Goal: Task Accomplishment & Management: Complete application form

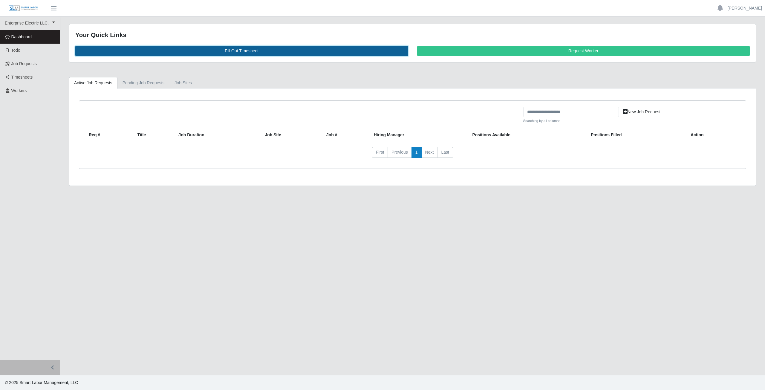
click at [238, 47] on link "Fill Out Timesheet" at bounding box center [241, 51] width 333 height 10
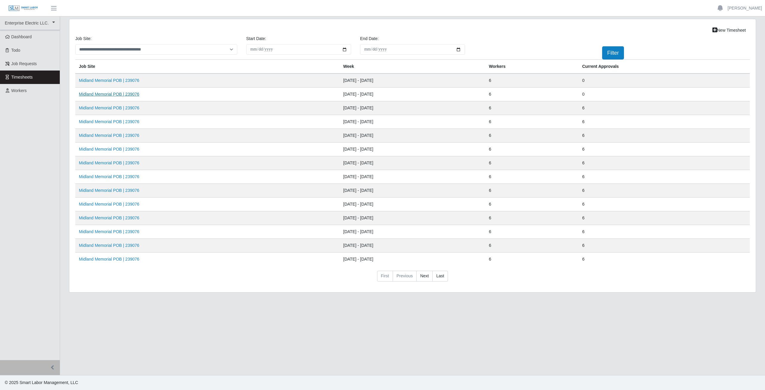
click at [105, 95] on link "Midland Memorial POB | 239076" at bounding box center [109, 94] width 60 height 5
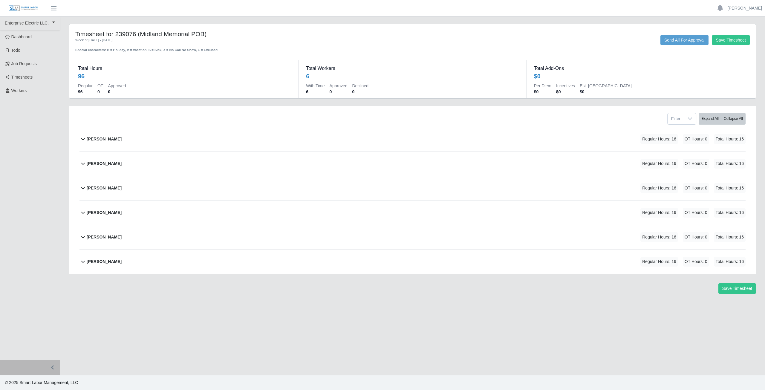
click at [82, 139] on icon at bounding box center [82, 138] width 7 height 7
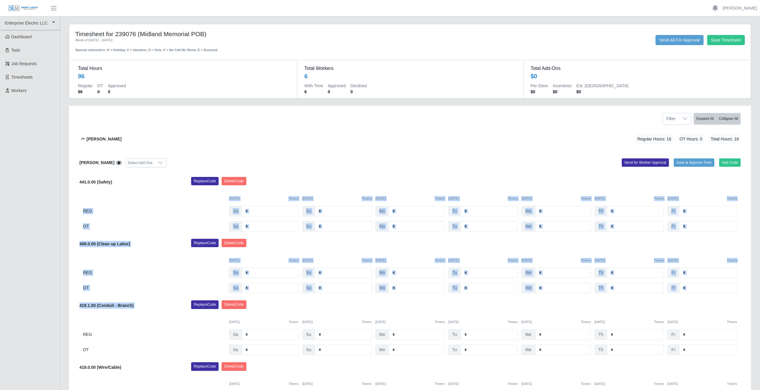
drag, startPoint x: 421, startPoint y: 280, endPoint x: 382, endPoint y: 186, distance: 101.5
click at [382, 186] on div "Antonio Romero-Torrez Select Add Ons Add Code Save & Approve Time Send for Work…" at bounding box center [409, 287] width 661 height 273
click at [424, 137] on div "Antonio Romero-Torrez Regular Hours: 16 OT Hours: 0 Total Hours: 16" at bounding box center [414, 139] width 654 height 24
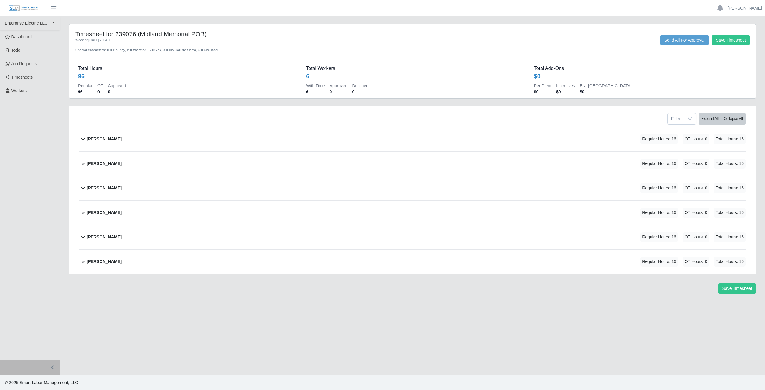
drag, startPoint x: 427, startPoint y: 166, endPoint x: 420, endPoint y: 221, distance: 55.0
click at [420, 221] on div "Antonio Romero-Torrez Regular Hours: 16 OT Hours: 0 Total Hours: 16 Antonio Rom…" at bounding box center [412, 200] width 675 height 147
click at [81, 139] on icon at bounding box center [82, 138] width 7 height 7
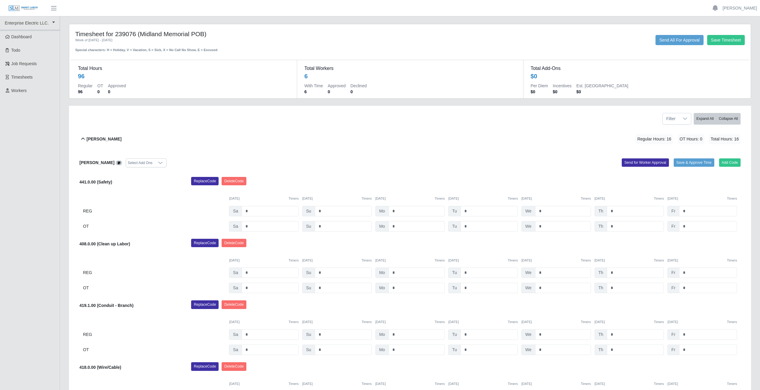
click at [452, 159] on div "Add Code Save & Approve Time Send for Worker Approval" at bounding box center [577, 162] width 335 height 9
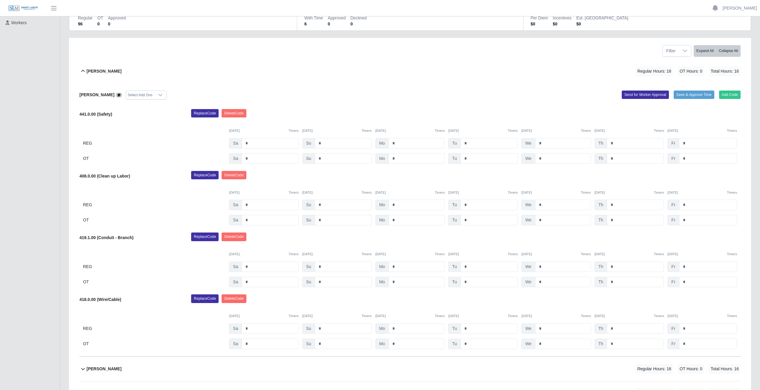
scroll to position [60, 0]
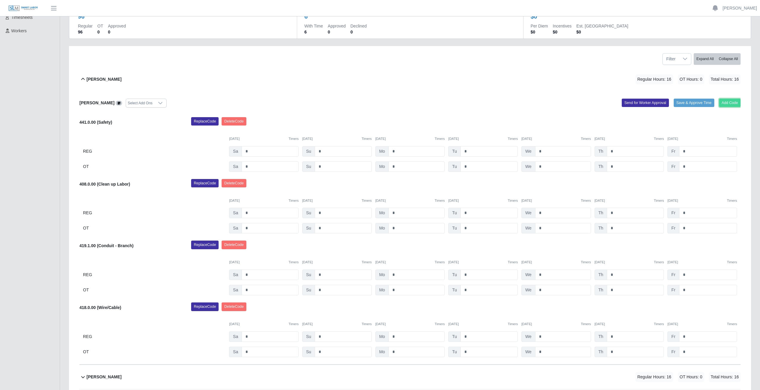
click at [728, 103] on button "Add Code" at bounding box center [730, 103] width 22 height 8
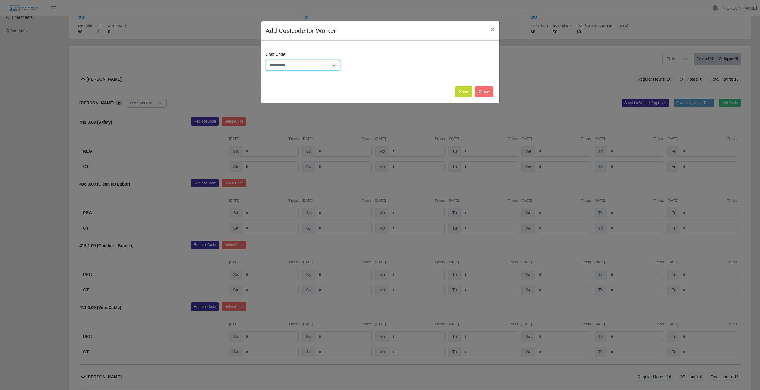
click at [309, 63] on select "**********" at bounding box center [303, 65] width 74 height 10
click at [311, 63] on select "**********" at bounding box center [303, 65] width 74 height 10
drag, startPoint x: 311, startPoint y: 63, endPoint x: 313, endPoint y: 75, distance: 12.4
click at [313, 75] on div "**********" at bounding box center [380, 63] width 232 height 24
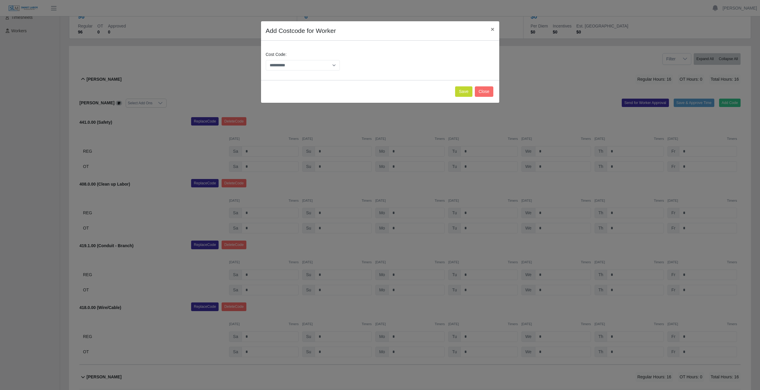
drag, startPoint x: 313, startPoint y: 75, endPoint x: 314, endPoint y: 63, distance: 12.3
click at [314, 63] on div "**********" at bounding box center [380, 63] width 232 height 24
click at [314, 63] on select "**********" at bounding box center [303, 65] width 74 height 10
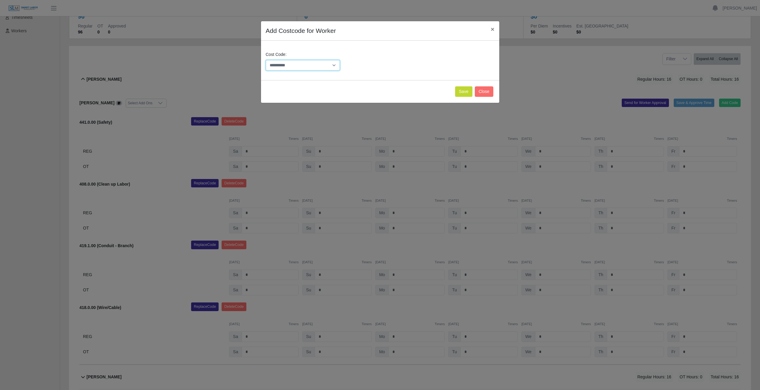
select select "**********"
click at [266, 60] on select "**********" at bounding box center [303, 65] width 74 height 10
click at [465, 94] on button "Save" at bounding box center [463, 91] width 17 height 10
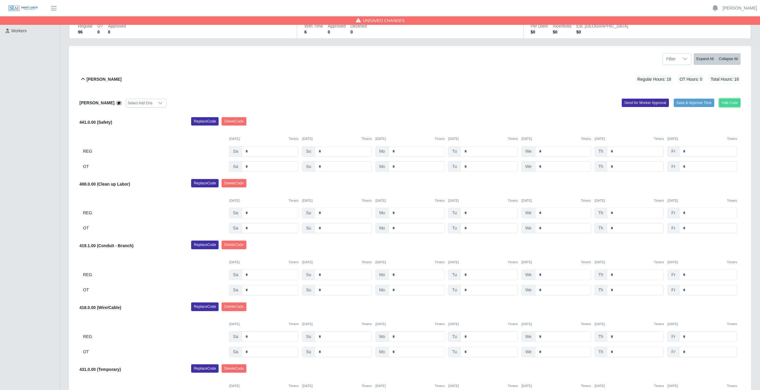
click at [728, 102] on button "Add Code" at bounding box center [730, 103] width 22 height 8
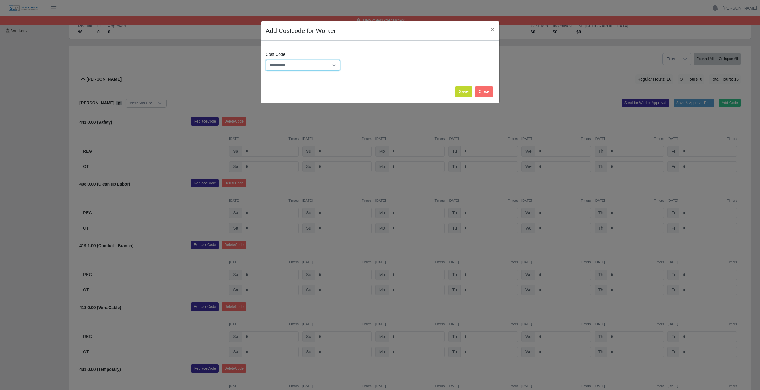
click at [317, 65] on select "**********" at bounding box center [303, 65] width 74 height 10
select select "**********"
click at [316, 65] on select "**********" at bounding box center [303, 65] width 74 height 10
click at [470, 91] on button "Save" at bounding box center [463, 91] width 17 height 10
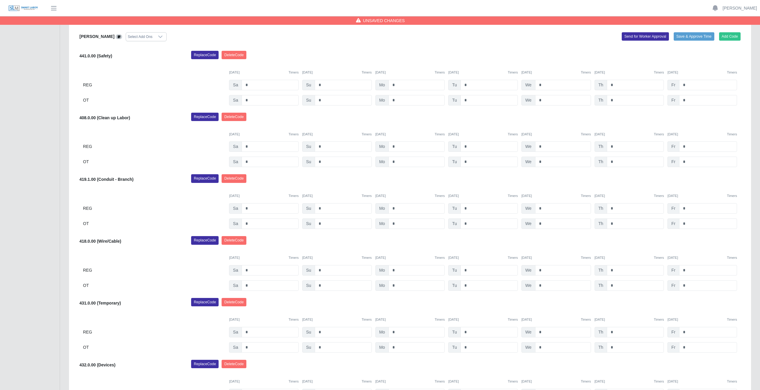
scroll to position [119, 0]
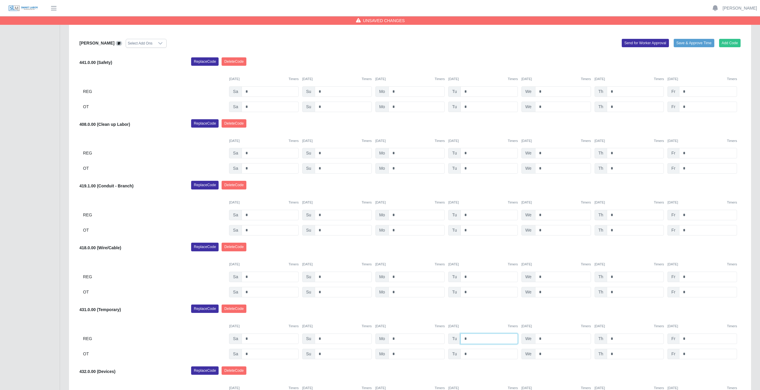
click at [469, 338] on input "*" at bounding box center [489, 338] width 57 height 10
type input "*"
click at [473, 316] on div "Replace Code Delete Code" at bounding box center [466, 310] width 559 height 12
click at [473, 112] on input "*" at bounding box center [489, 107] width 57 height 10
click at [475, 252] on div "Replace Code Delete Code" at bounding box center [466, 249] width 559 height 12
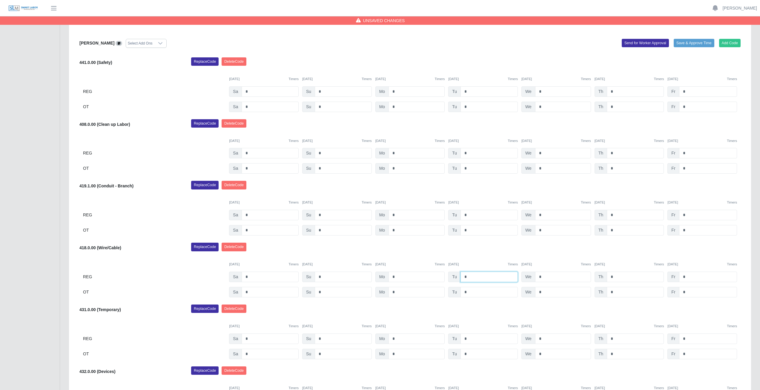
click at [468, 276] on input "*" at bounding box center [489, 277] width 57 height 10
click at [471, 112] on input "*" at bounding box center [489, 107] width 57 height 10
type input "*"
click at [468, 216] on input "*" at bounding box center [489, 215] width 57 height 10
type input "*"
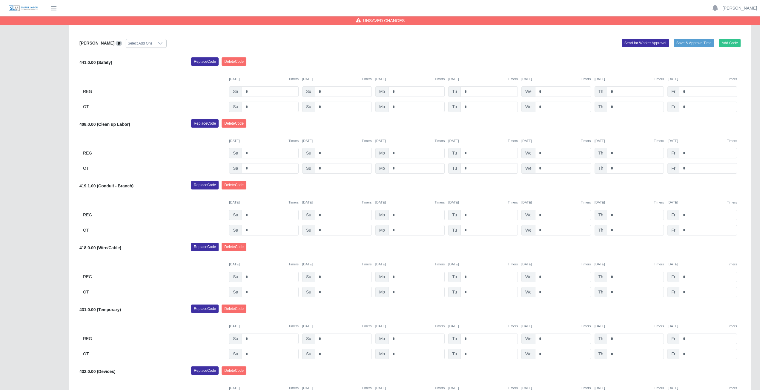
click at [470, 251] on div "Replace Code Delete Code" at bounding box center [466, 249] width 559 height 12
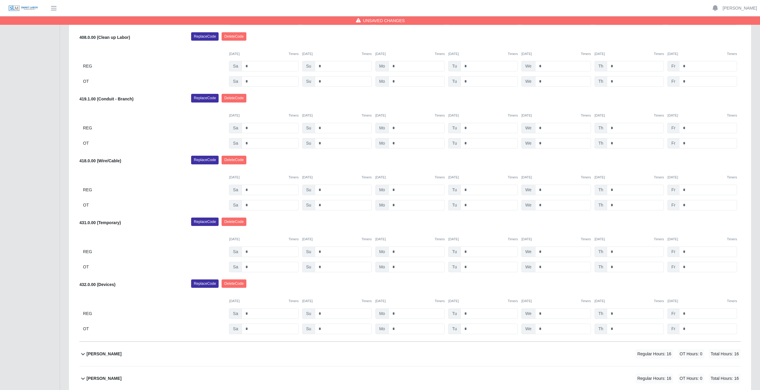
scroll to position [209, 0]
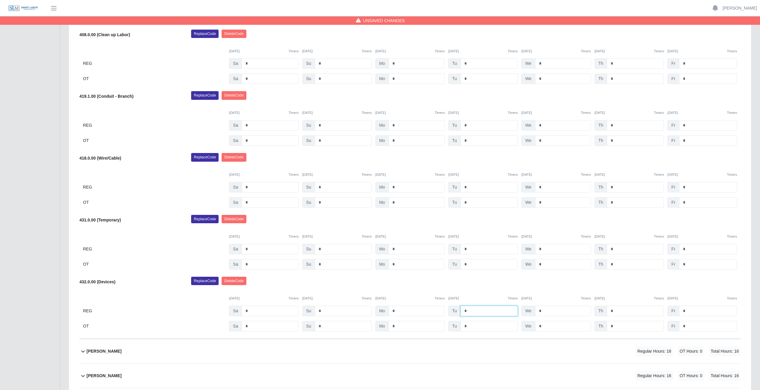
click at [469, 254] on input "*" at bounding box center [489, 249] width 57 height 10
type input "*"
click at [460, 281] on div "Replace Code Delete Code" at bounding box center [466, 283] width 559 height 12
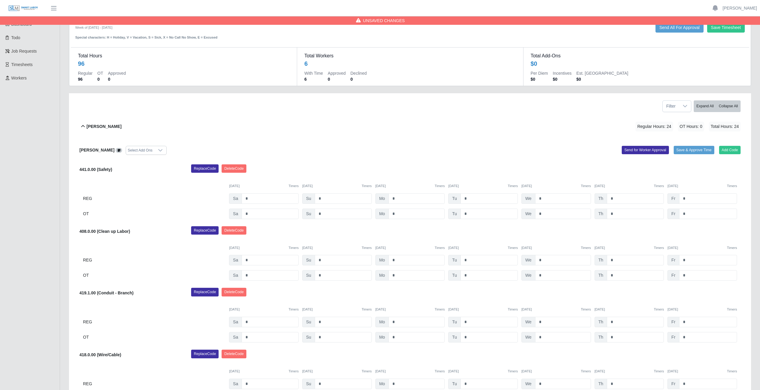
scroll to position [0, 0]
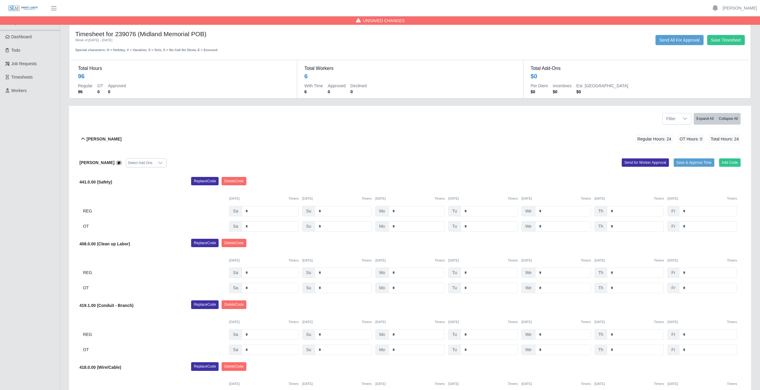
click at [82, 139] on icon at bounding box center [83, 139] width 4 height 2
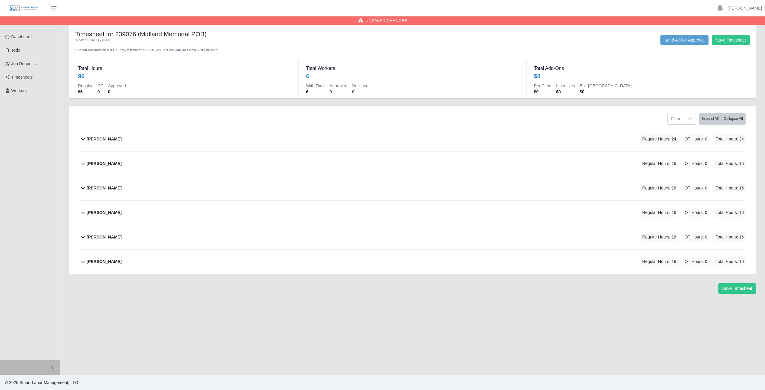
click at [82, 139] on icon at bounding box center [83, 139] width 4 height 2
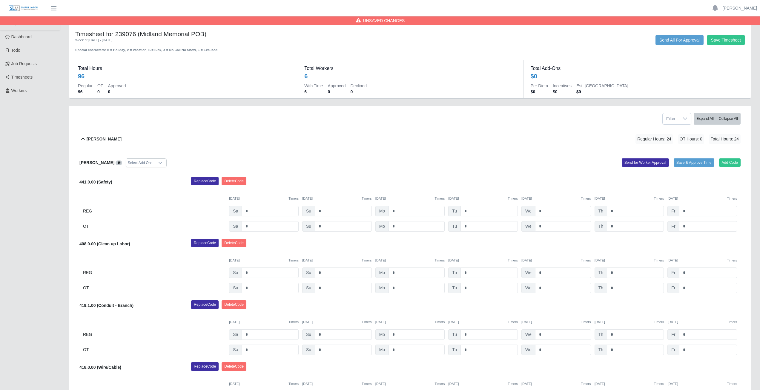
click at [84, 138] on icon at bounding box center [82, 138] width 7 height 7
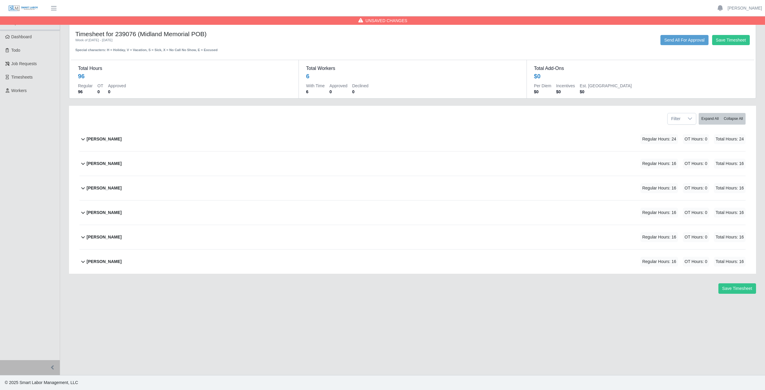
click at [80, 164] on icon at bounding box center [82, 163] width 7 height 7
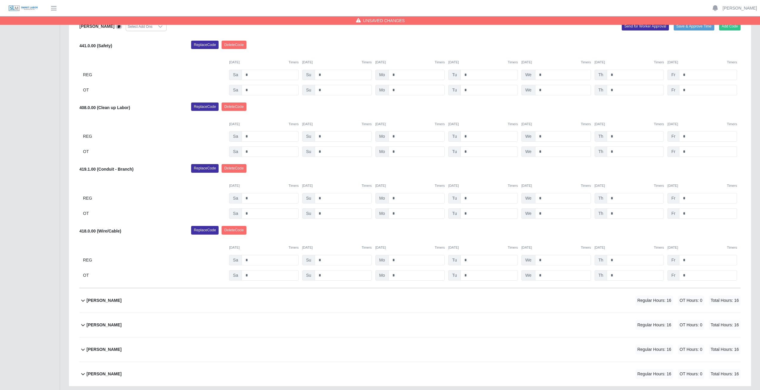
scroll to position [112, 0]
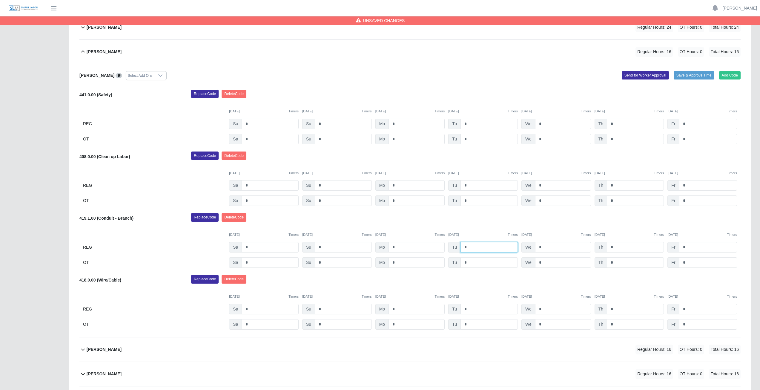
click at [467, 246] on input "*" at bounding box center [489, 247] width 57 height 10
type input "*"
click at [490, 212] on div "Carlos Luquez Select Add Ons Add Code Save & Approve Time Send for Worker Appro…" at bounding box center [409, 200] width 661 height 273
click at [725, 74] on button "Add Code" at bounding box center [730, 75] width 22 height 8
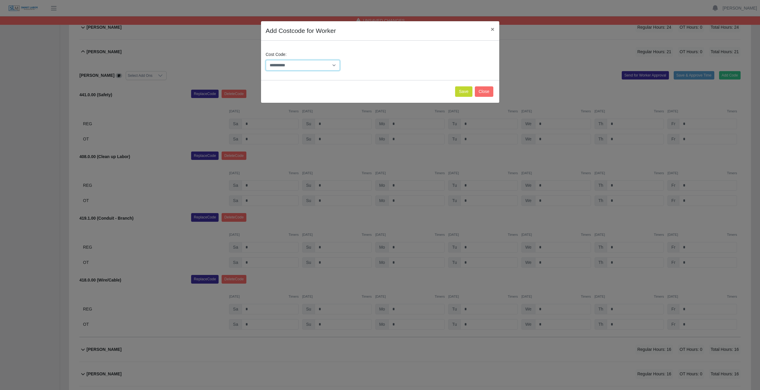
click at [312, 63] on select "**********" at bounding box center [303, 65] width 74 height 10
select select "**********"
click at [312, 63] on select "**********" at bounding box center [303, 65] width 74 height 10
click at [467, 91] on button "Save" at bounding box center [463, 91] width 17 height 10
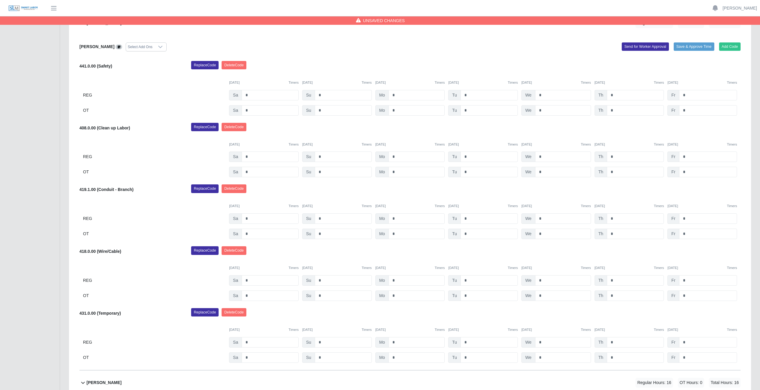
scroll to position [201, 0]
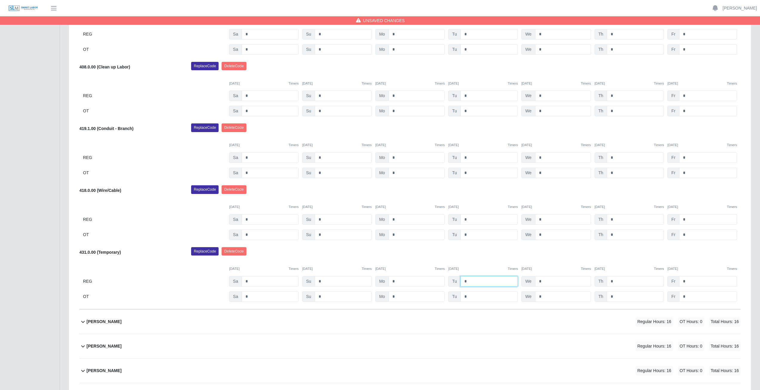
click at [0, 0] on input "*" at bounding box center [0, 0] width 0 height 0
type input "*"
click at [473, 252] on div "Replace Code Delete Code" at bounding box center [466, 253] width 559 height 12
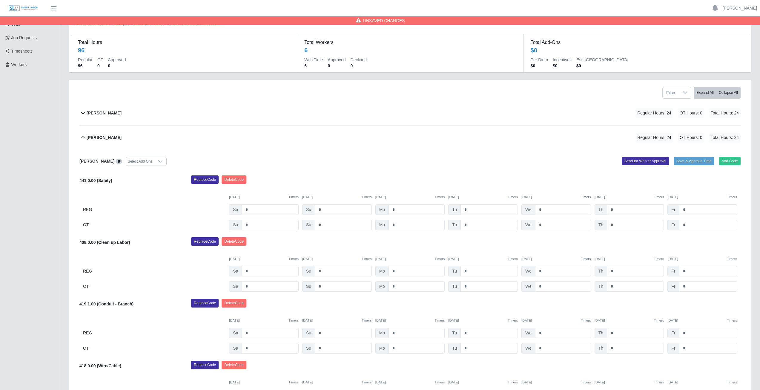
scroll to position [22, 0]
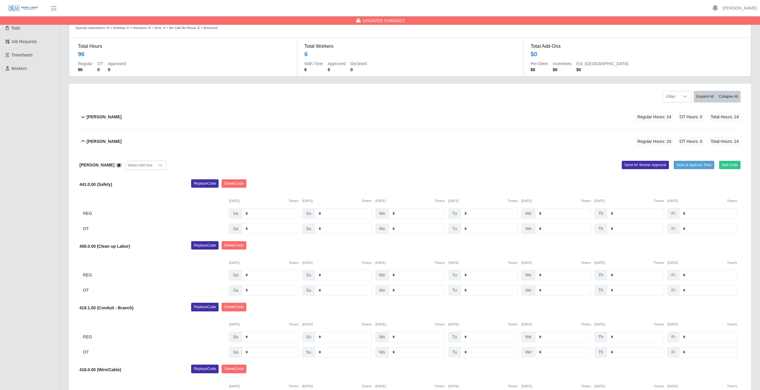
click at [83, 141] on icon at bounding box center [83, 141] width 4 height 2
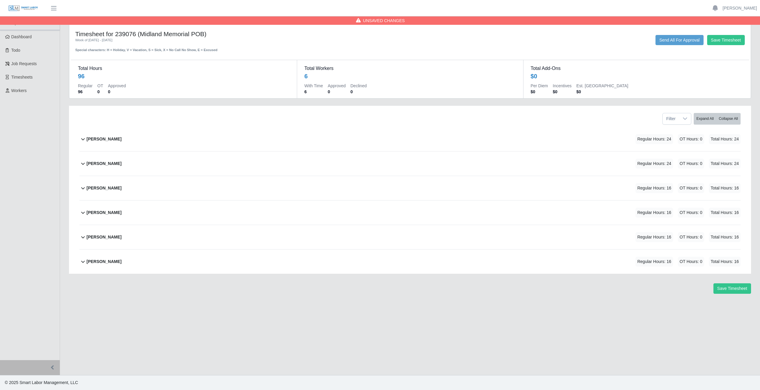
scroll to position [0, 0]
click at [82, 190] on icon at bounding box center [82, 187] width 7 height 7
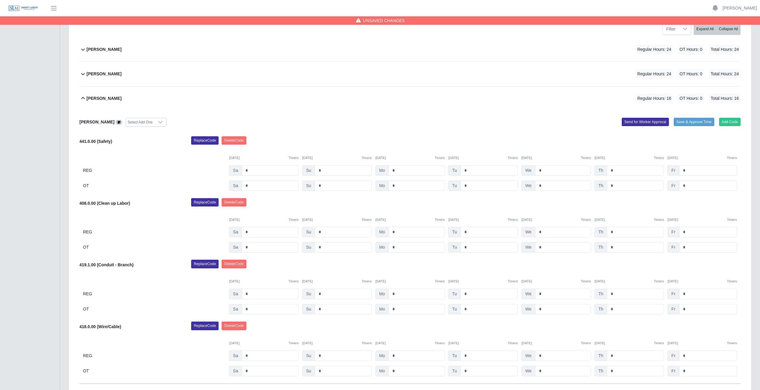
scroll to position [119, 0]
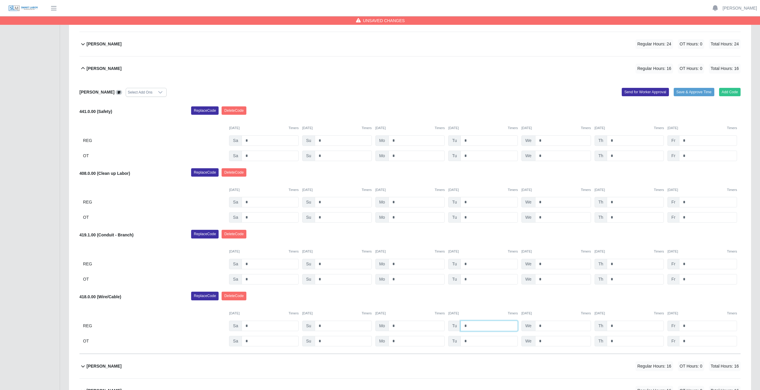
click at [467, 325] on input "*" at bounding box center [489, 326] width 57 height 10
type input "*"
click at [467, 302] on div "Replace Code Delete Code" at bounding box center [466, 298] width 559 height 12
click at [729, 91] on button "Add Code" at bounding box center [730, 92] width 22 height 8
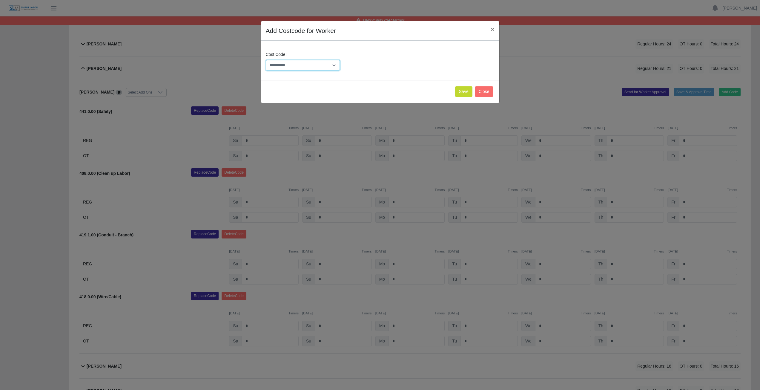
click at [307, 64] on select "**********" at bounding box center [303, 65] width 74 height 10
select select "**********"
click at [313, 64] on select "**********" at bounding box center [303, 65] width 74 height 10
click at [462, 89] on button "Save" at bounding box center [463, 91] width 17 height 10
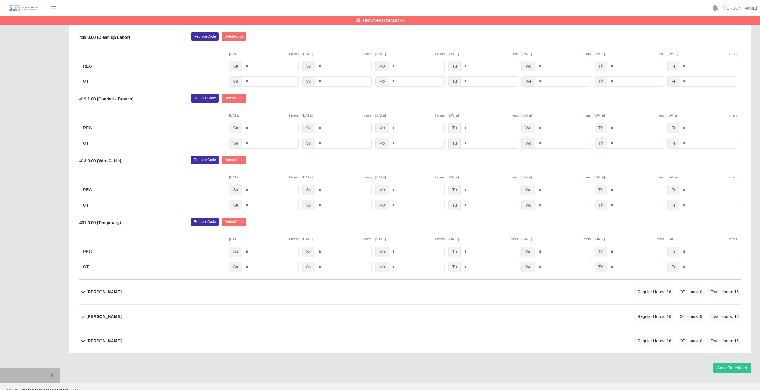
scroll to position [263, 0]
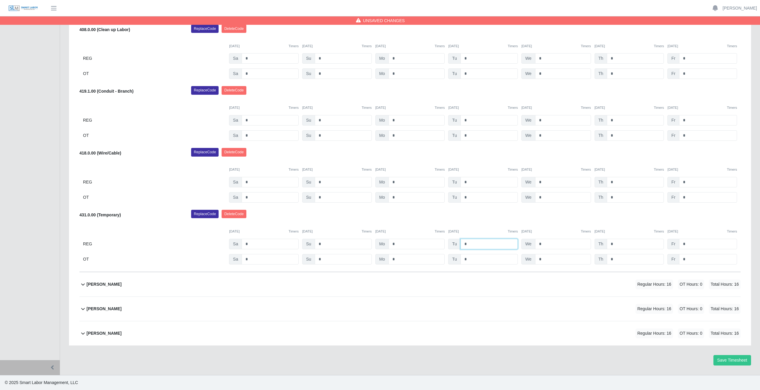
click at [0, 0] on input "*" at bounding box center [0, 0] width 0 height 0
type input "*"
click at [472, 216] on div "Replace Code Delete Code" at bounding box center [466, 216] width 559 height 12
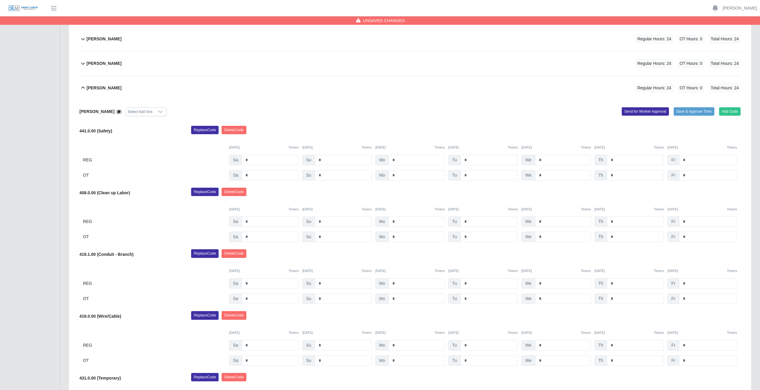
scroll to position [54, 0]
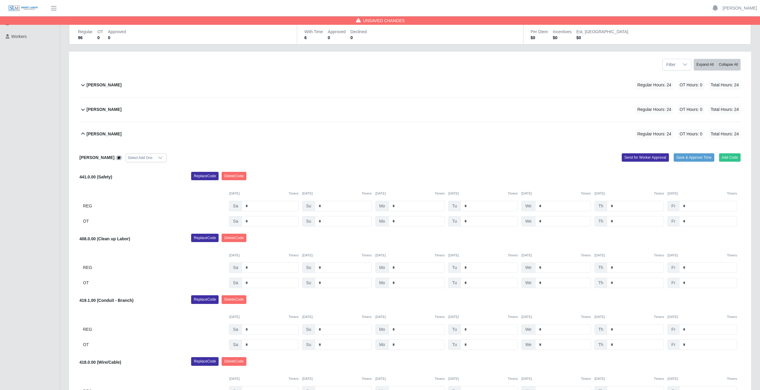
click at [83, 132] on icon at bounding box center [82, 133] width 7 height 7
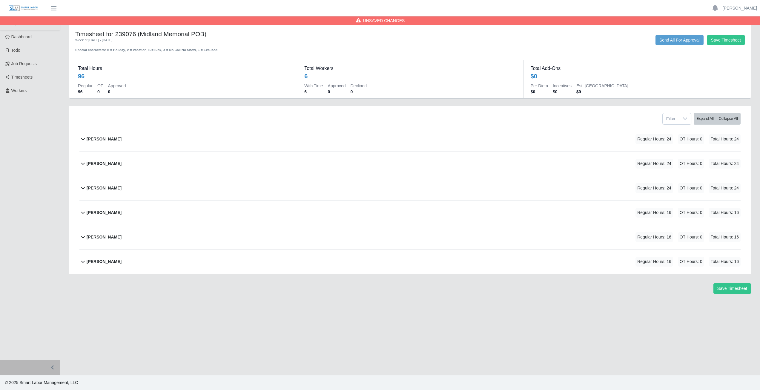
scroll to position [0, 0]
click at [83, 165] on icon at bounding box center [82, 163] width 7 height 7
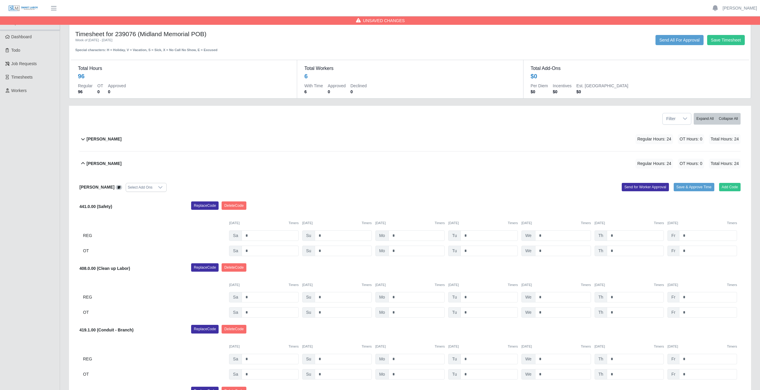
click at [83, 164] on icon at bounding box center [82, 163] width 7 height 7
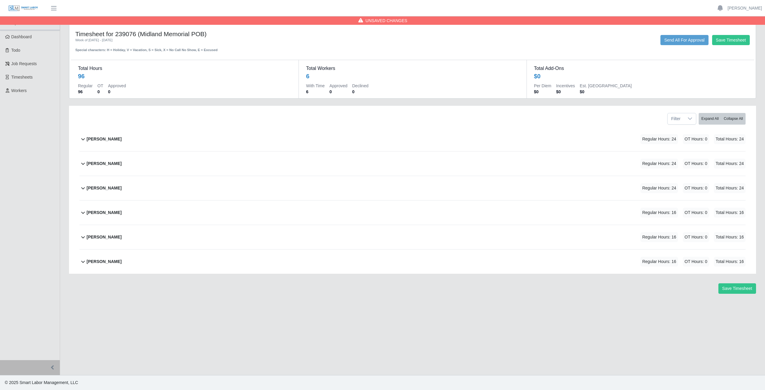
click at [84, 188] on icon at bounding box center [83, 188] width 4 height 2
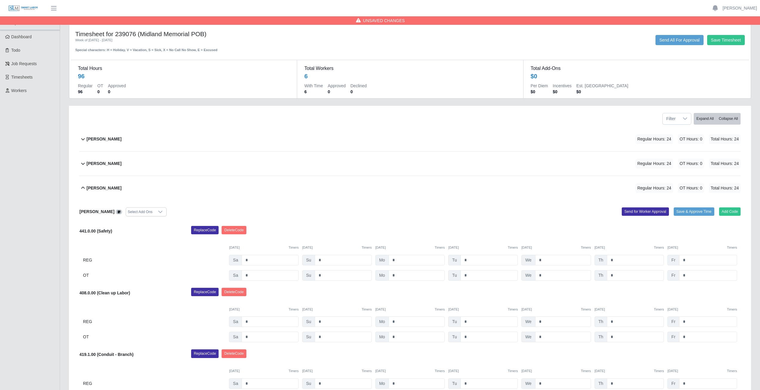
click at [84, 188] on icon at bounding box center [82, 187] width 7 height 7
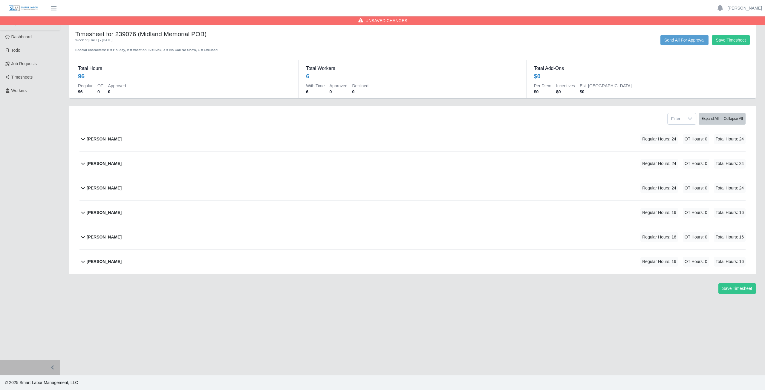
click at [80, 213] on icon at bounding box center [82, 212] width 7 height 7
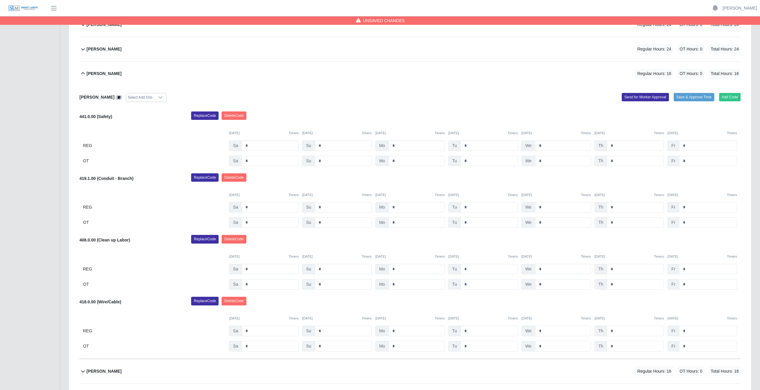
scroll to position [149, 0]
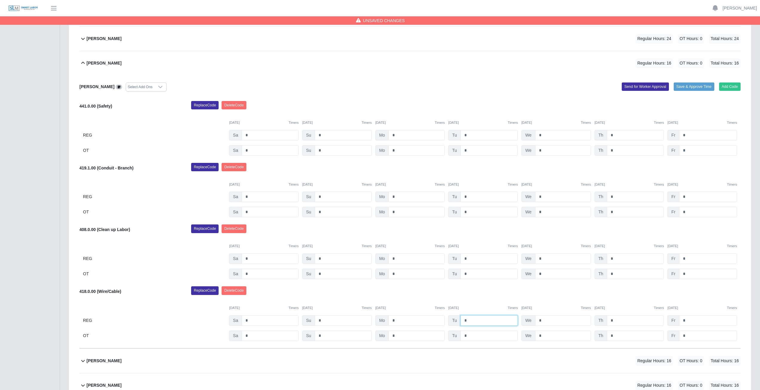
click at [470, 320] on input "*" at bounding box center [489, 320] width 57 height 10
type input "*"
click at [471, 305] on div "08/12/2025 Timers" at bounding box center [483, 307] width 70 height 5
click at [734, 86] on button "Add Code" at bounding box center [730, 86] width 22 height 8
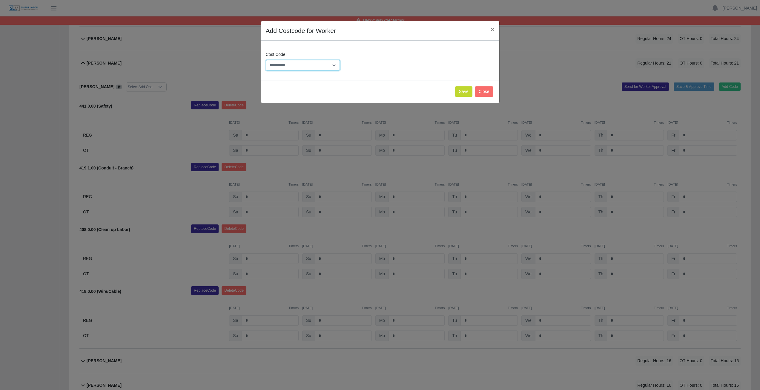
click at [317, 66] on select "**********" at bounding box center [303, 65] width 74 height 10
select select "**********"
click at [309, 63] on select "**********" at bounding box center [303, 65] width 74 height 10
click at [461, 91] on button "Save" at bounding box center [463, 91] width 17 height 10
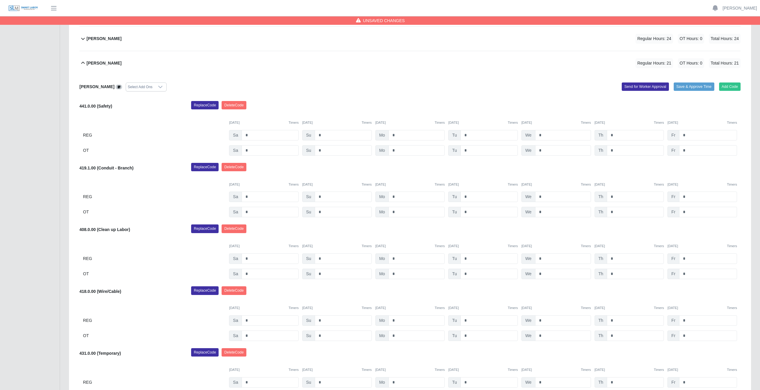
scroll to position [239, 0]
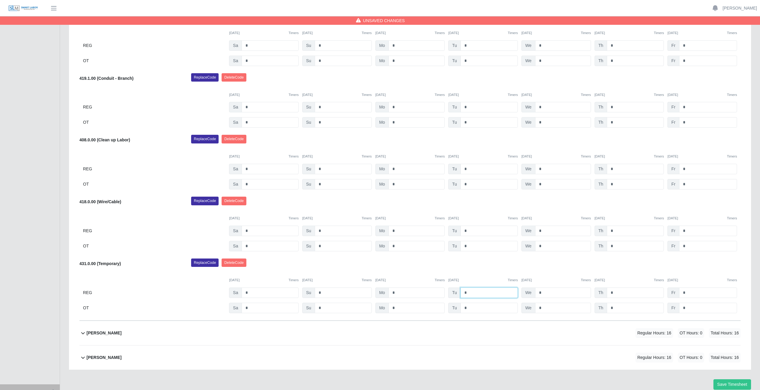
click at [0, 0] on input "*" at bounding box center [0, 0] width 0 height 0
type input "*"
click at [468, 268] on div "Replace Code Delete Code" at bounding box center [466, 264] width 559 height 12
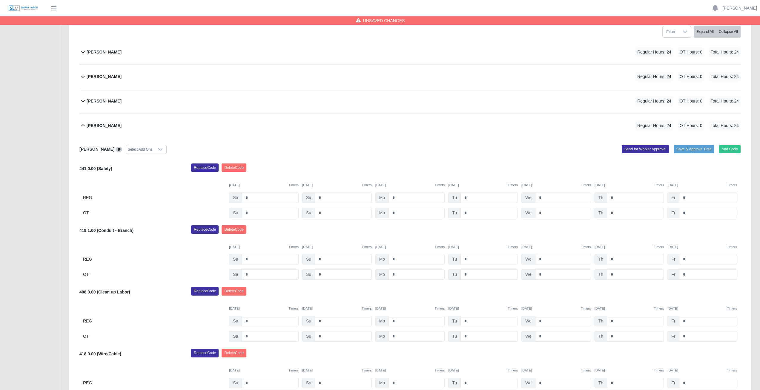
scroll to position [84, 0]
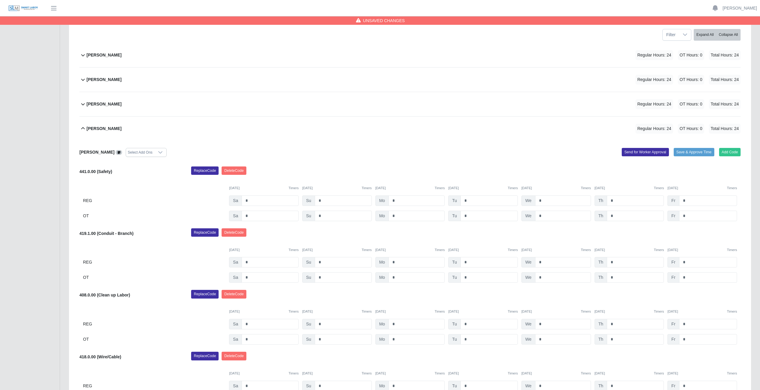
click at [83, 130] on icon at bounding box center [82, 128] width 7 height 7
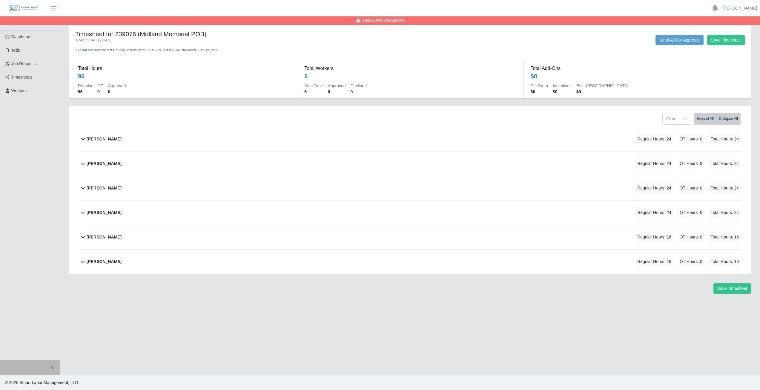
scroll to position [0, 0]
click at [82, 240] on icon at bounding box center [82, 236] width 7 height 7
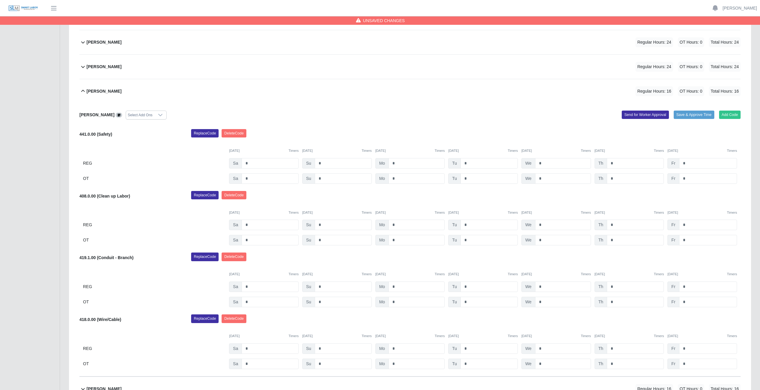
scroll to position [149, 0]
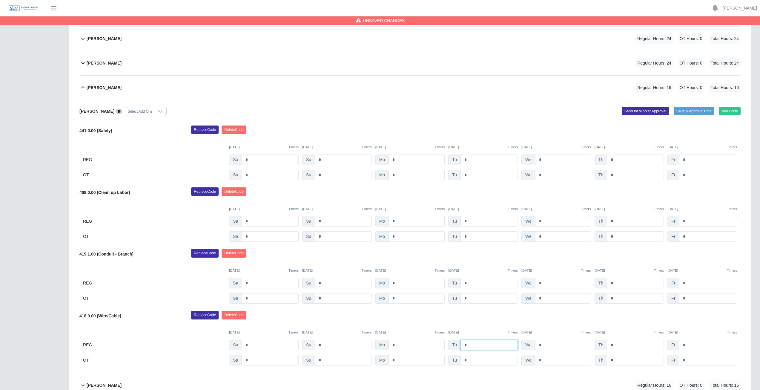
click at [469, 343] on input "*" at bounding box center [489, 345] width 57 height 10
type input "*"
click at [484, 318] on div "Replace Code Delete Code" at bounding box center [466, 317] width 559 height 12
click at [472, 282] on input "*" at bounding box center [489, 283] width 57 height 10
type input "*"
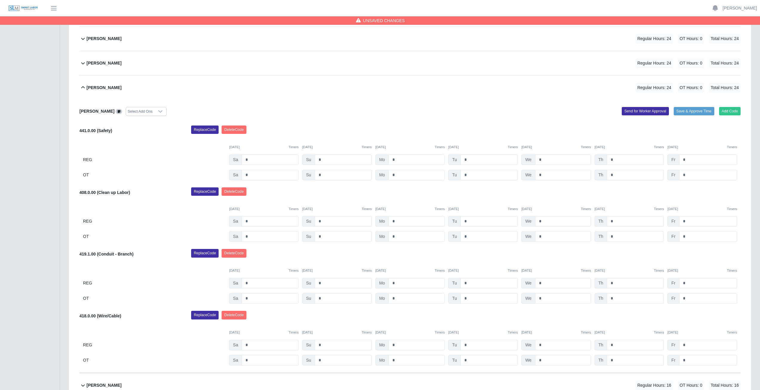
click at [467, 249] on div "Orlando Aguirre Select Add Ons Add Code Save & Approve Time Send for Worker App…" at bounding box center [409, 236] width 661 height 273
click at [82, 85] on icon at bounding box center [82, 87] width 7 height 7
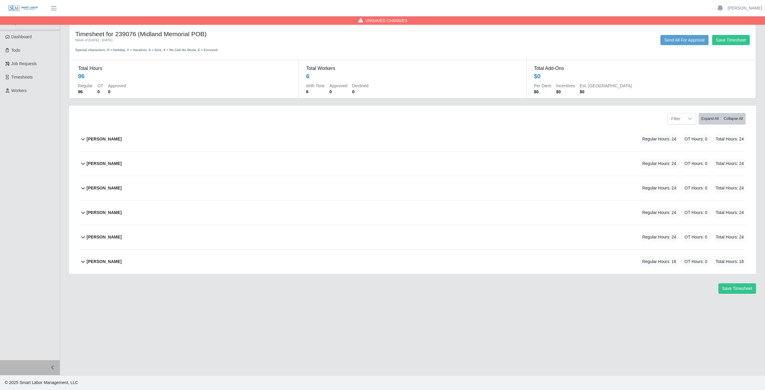
click at [82, 260] on icon at bounding box center [82, 261] width 7 height 7
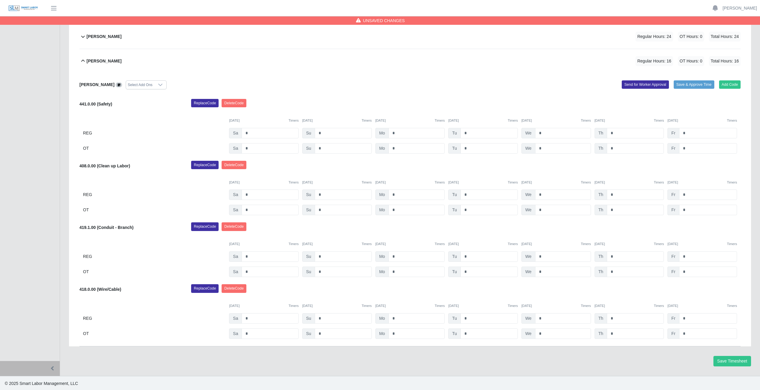
scroll to position [201, 0]
click at [468, 317] on input "*" at bounding box center [489, 317] width 57 height 10
type input "*"
click at [479, 281] on div "Reynaldo Garcia Select Add Ons Add Code Save & Approve Time Send for Worker App…" at bounding box center [409, 208] width 661 height 273
click at [726, 82] on button "Add Code" at bounding box center [730, 83] width 22 height 8
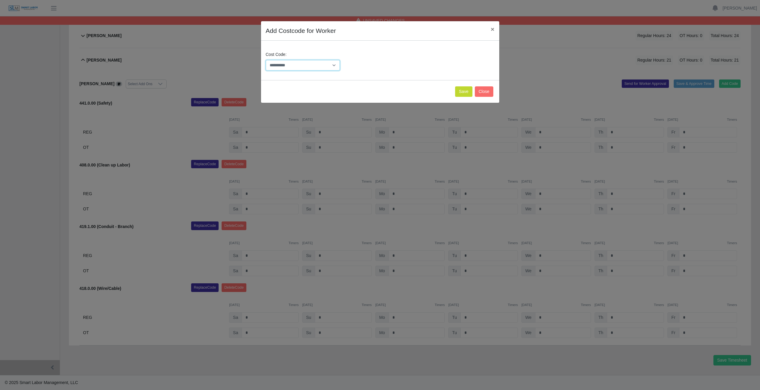
click at [304, 65] on select "**********" at bounding box center [303, 65] width 74 height 10
select select "**********"
click at [304, 65] on select "**********" at bounding box center [303, 65] width 74 height 10
click at [468, 89] on button "Save" at bounding box center [463, 91] width 17 height 10
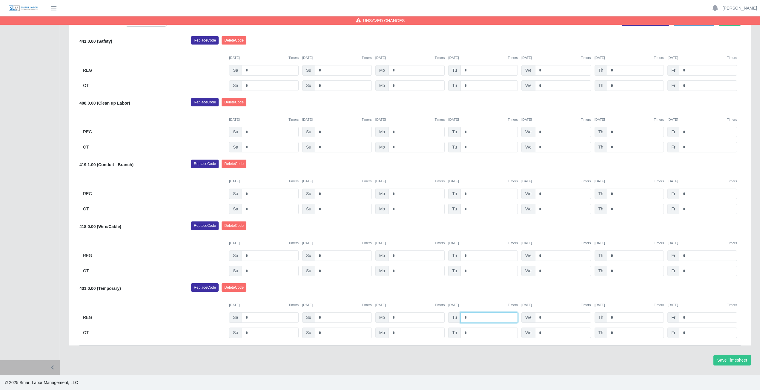
click at [0, 0] on input "*" at bounding box center [0, 0] width 0 height 0
type input "*"
click at [465, 294] on div "Replace Code Delete Code" at bounding box center [466, 289] width 559 height 12
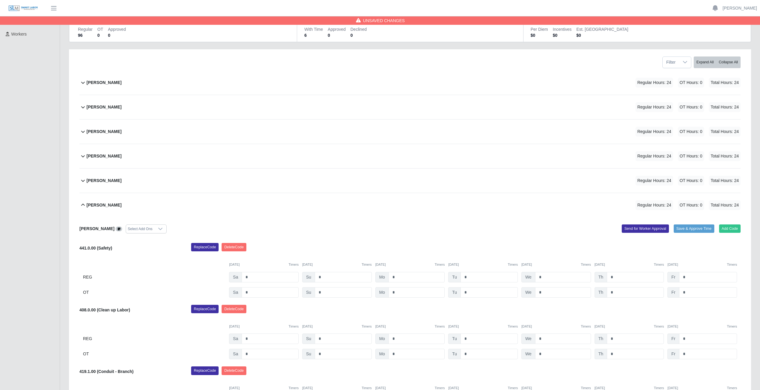
scroll to position [54, 0]
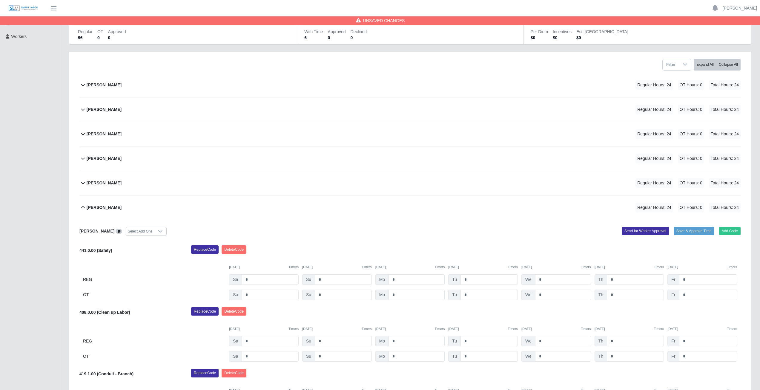
click at [82, 207] on icon at bounding box center [82, 207] width 7 height 7
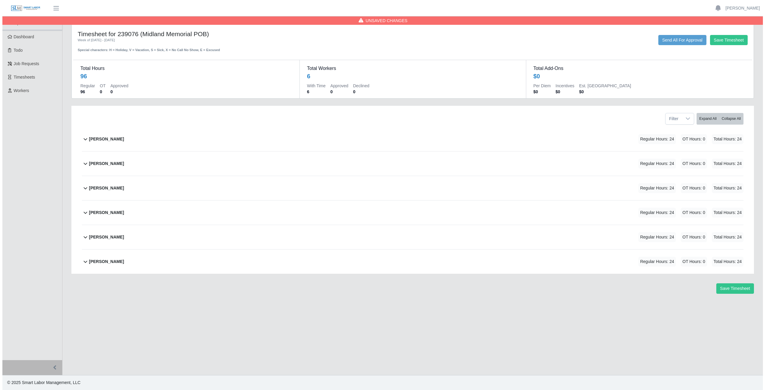
scroll to position [0, 0]
click at [741, 289] on button "Save Timesheet" at bounding box center [737, 288] width 38 height 10
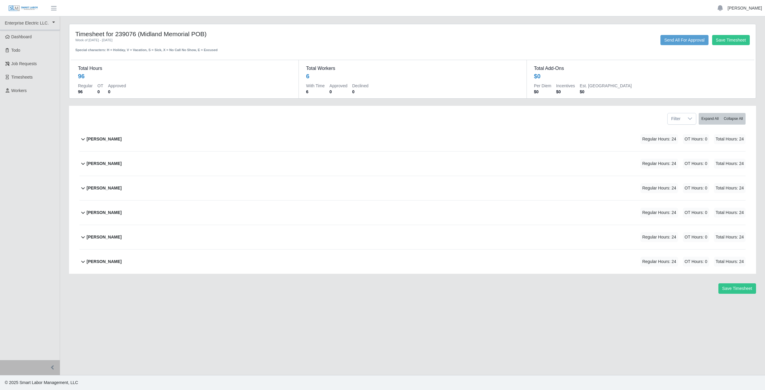
click at [745, 7] on link "[PERSON_NAME]" at bounding box center [744, 8] width 34 height 6
click at [732, 43] on link "Logout" at bounding box center [738, 41] width 54 height 13
